Goal: Check status: Check status

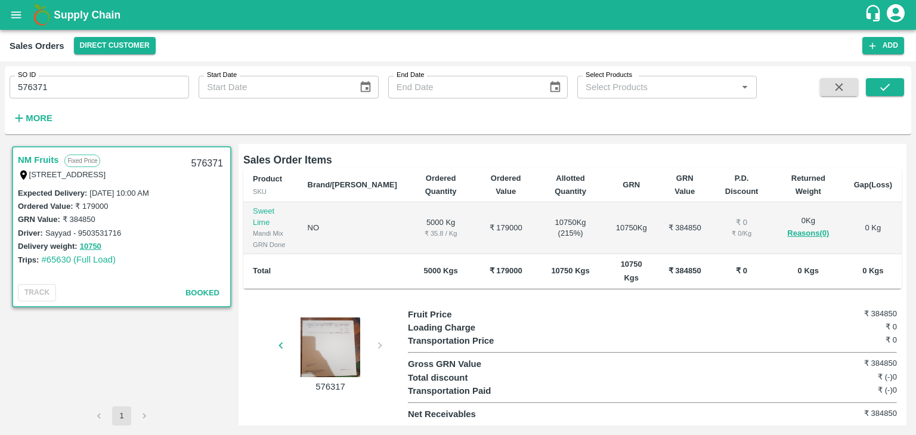
scroll to position [208, 0]
